Goal: Entertainment & Leisure: Consume media (video, audio)

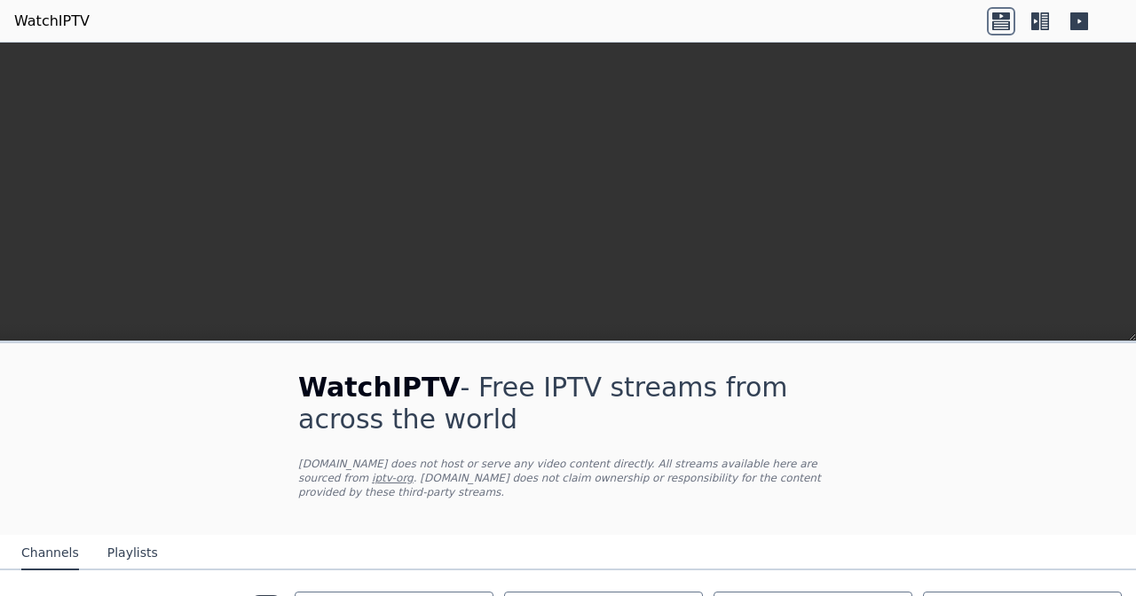
scroll to position [454, 0]
type input "*****"
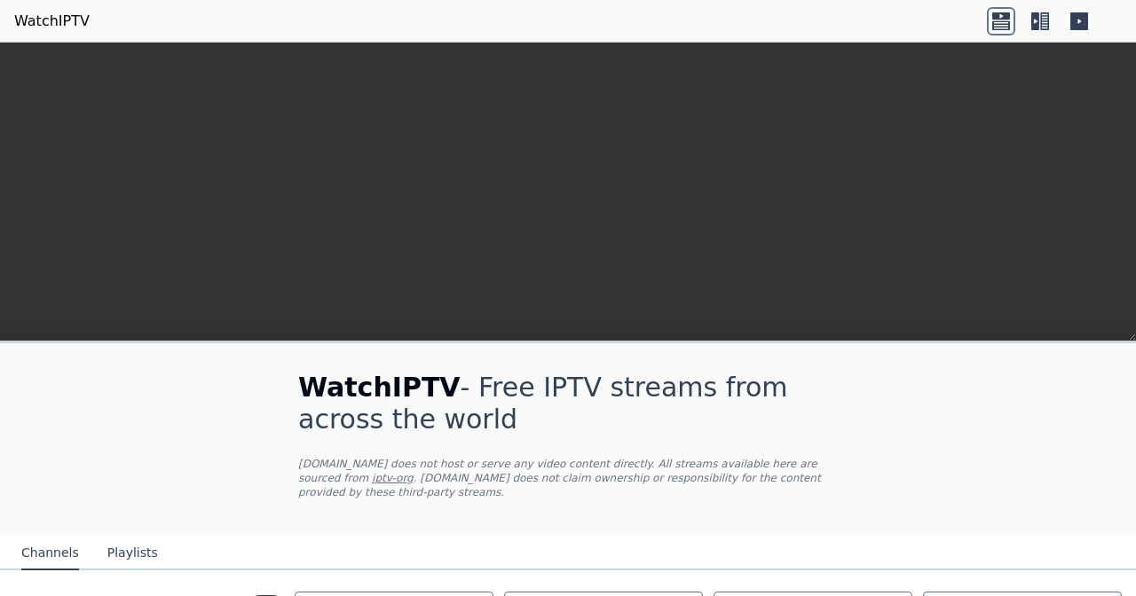
click at [124, 537] on button "Playlists" at bounding box center [132, 554] width 51 height 34
type input "*"
click at [53, 537] on button "Channels" at bounding box center [50, 554] width 58 height 34
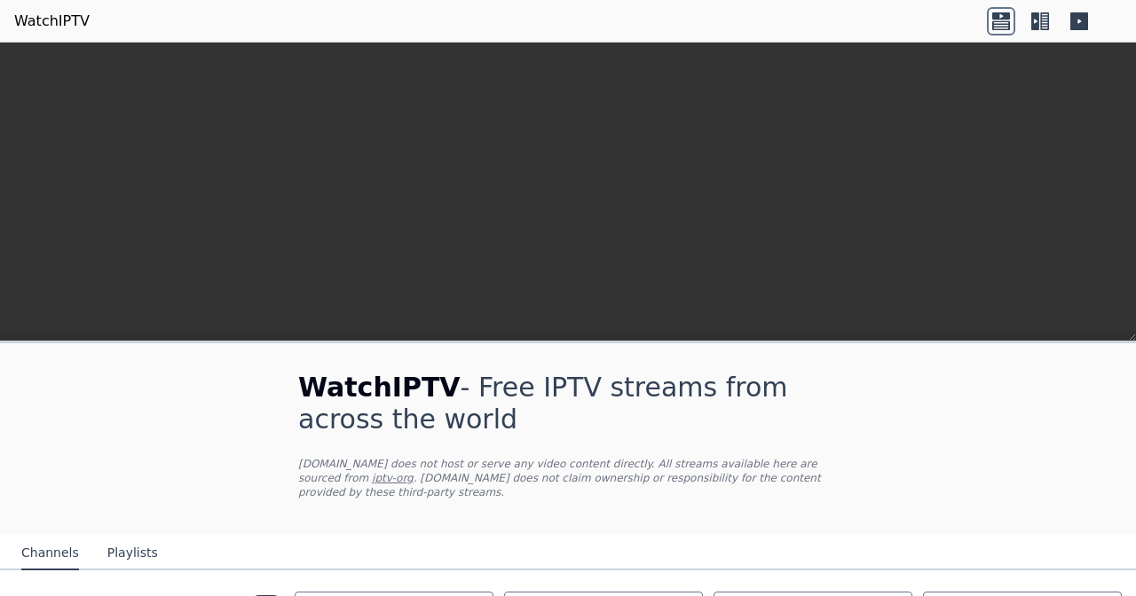
click at [124, 537] on button "Playlists" at bounding box center [132, 554] width 51 height 34
